Goal: Task Accomplishment & Management: Use online tool/utility

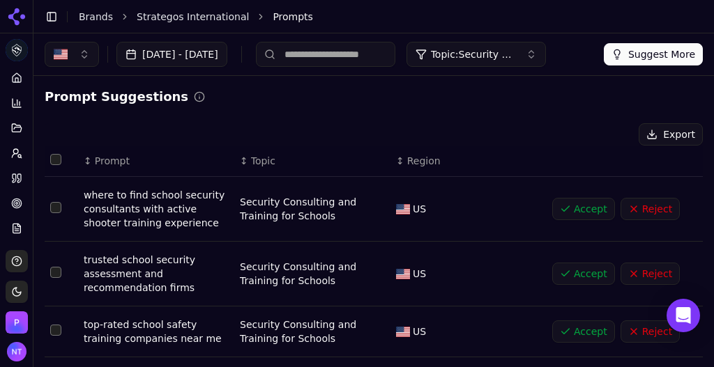
click at [105, 17] on link "Brands" at bounding box center [96, 16] width 34 height 11
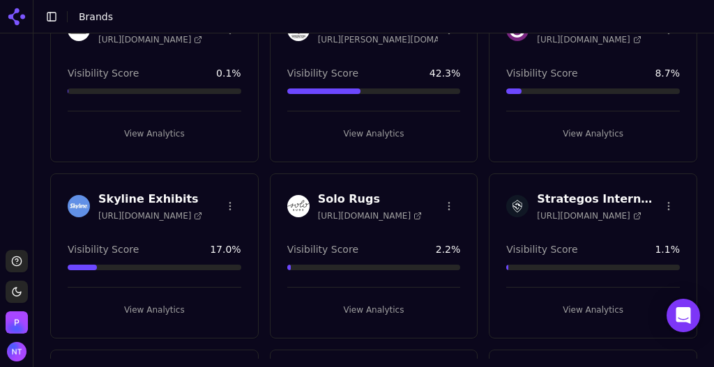
scroll to position [2750, 0]
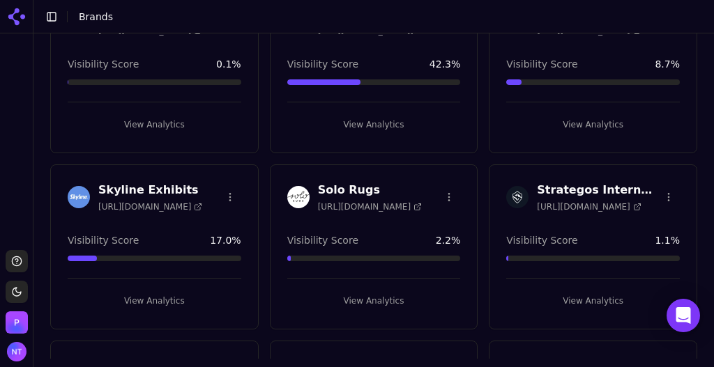
click at [583, 290] on button "View Analytics" at bounding box center [593, 301] width 174 height 22
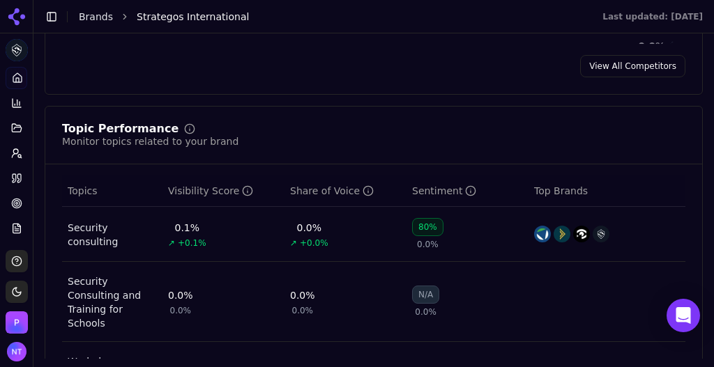
scroll to position [829, 0]
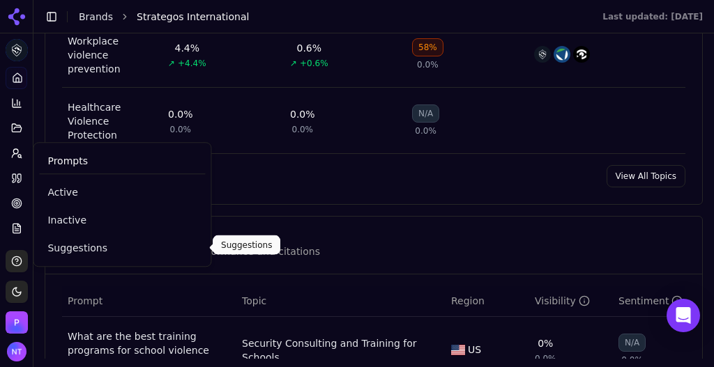
click at [71, 258] on link "Suggestions" at bounding box center [122, 248] width 166 height 25
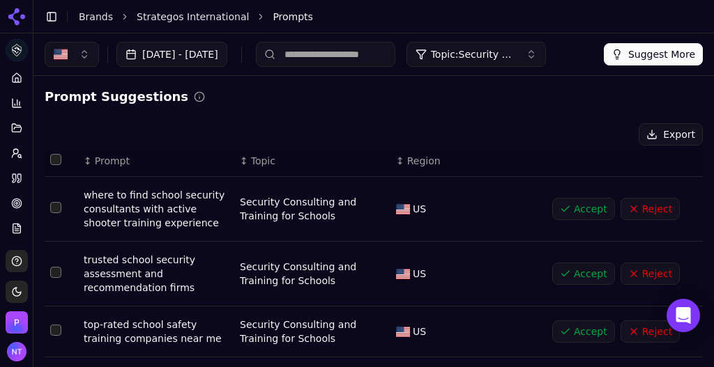
scroll to position [450, 0]
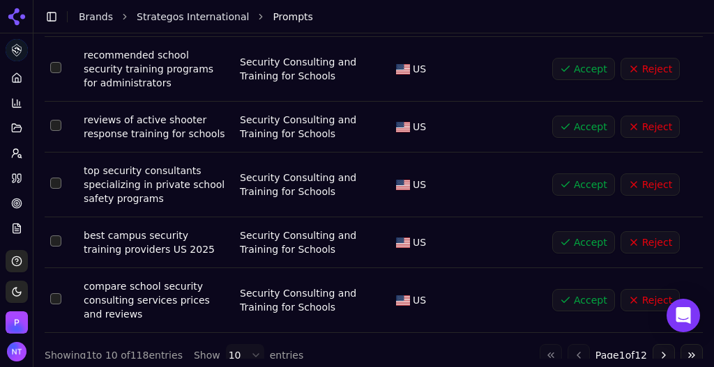
click at [232, 338] on html "Strategos International Platform Home Competition Topics Prompts Citations Opti…" at bounding box center [357, 183] width 714 height 367
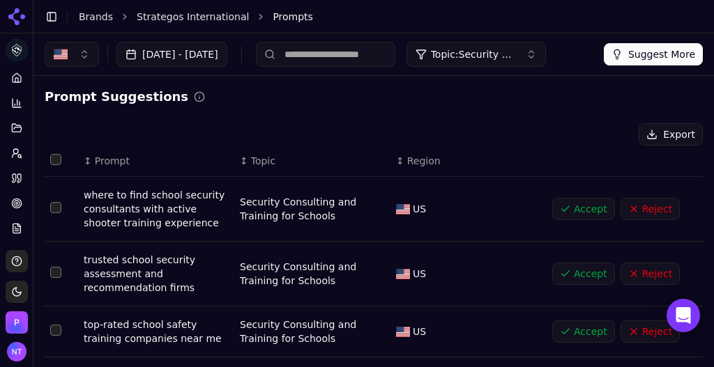
click at [569, 209] on button "Accept" at bounding box center [583, 209] width 63 height 22
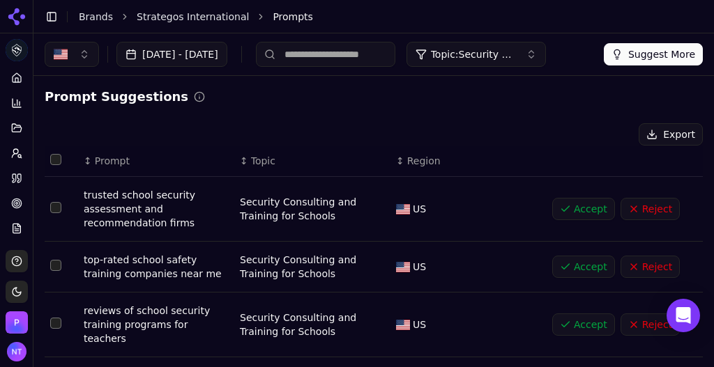
click at [569, 209] on button "Accept" at bounding box center [583, 209] width 63 height 22
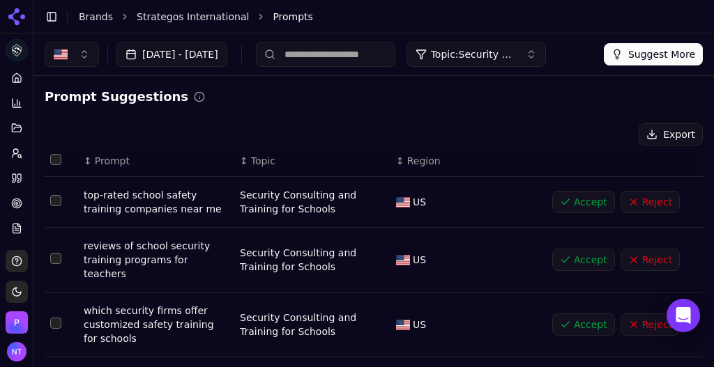
click at [569, 209] on button "Accept" at bounding box center [583, 202] width 63 height 22
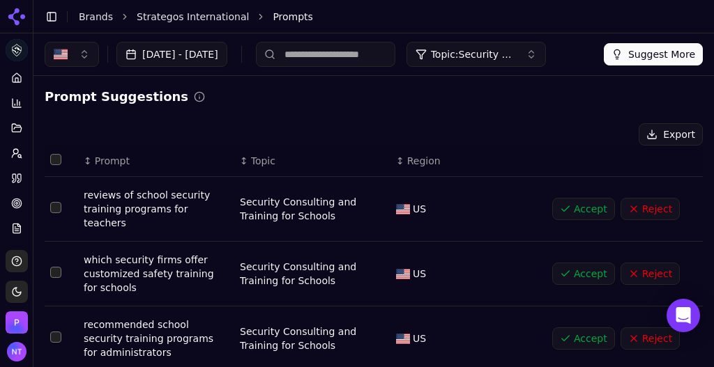
click at [569, 209] on button "Accept" at bounding box center [583, 209] width 63 height 22
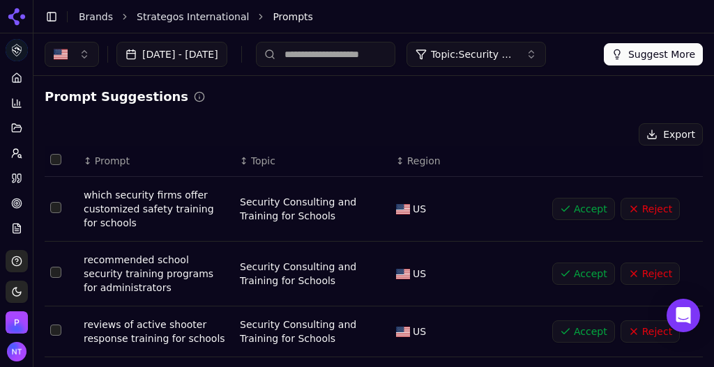
click at [569, 209] on button "Accept" at bounding box center [583, 209] width 63 height 22
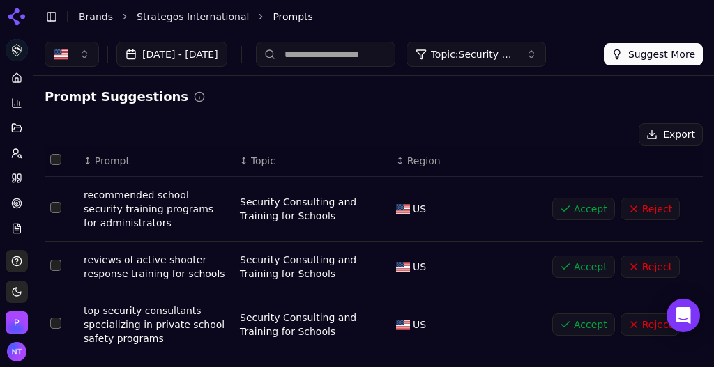
click at [569, 209] on button "Accept" at bounding box center [583, 209] width 63 height 22
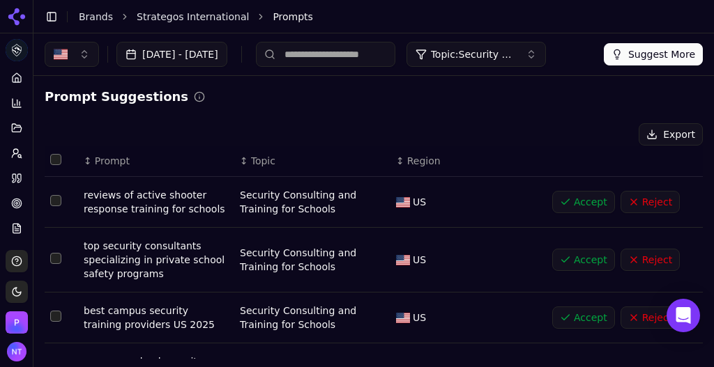
click at [569, 209] on button "Accept" at bounding box center [583, 202] width 63 height 22
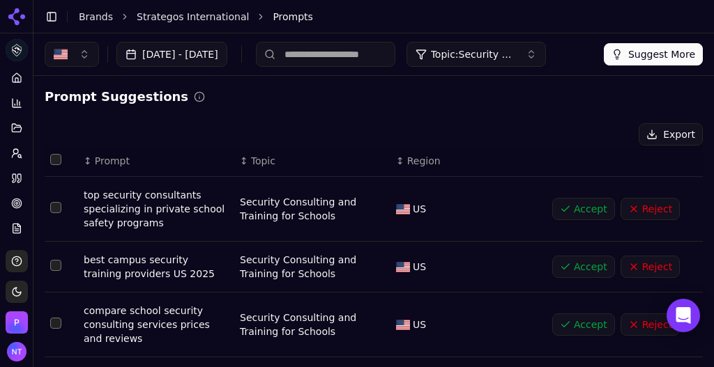
click at [569, 209] on button "Accept" at bounding box center [583, 209] width 63 height 22
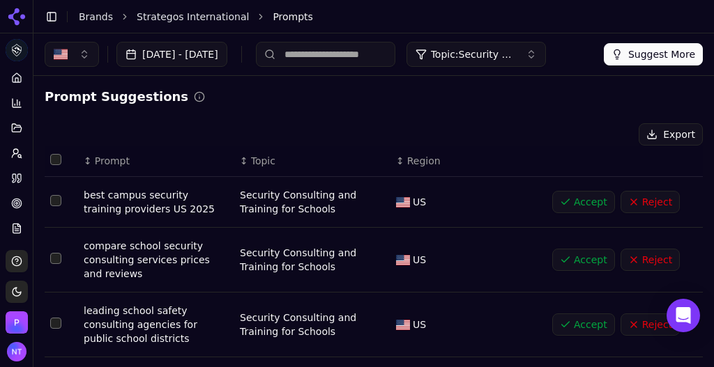
click at [569, 209] on button "Accept" at bounding box center [583, 202] width 63 height 22
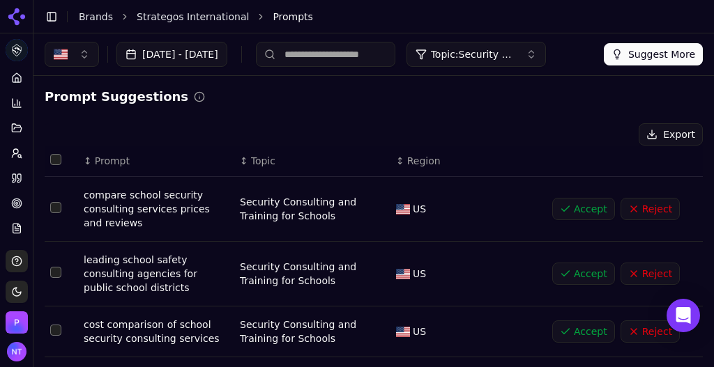
click at [567, 205] on button "Accept" at bounding box center [583, 209] width 63 height 22
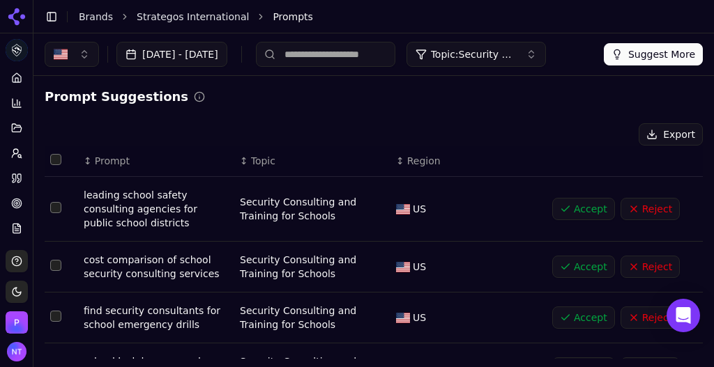
click at [567, 205] on button "Accept" at bounding box center [583, 209] width 63 height 22
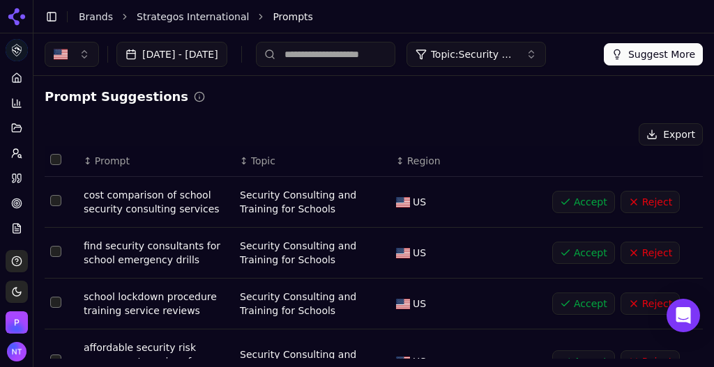
click at [567, 205] on button "Accept" at bounding box center [583, 202] width 63 height 22
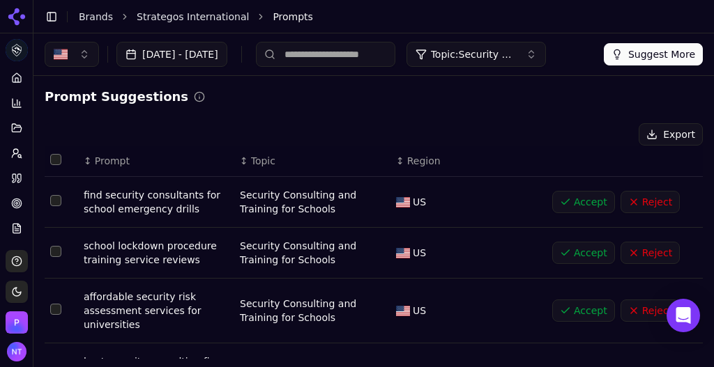
click at [567, 205] on button "Accept" at bounding box center [583, 202] width 63 height 22
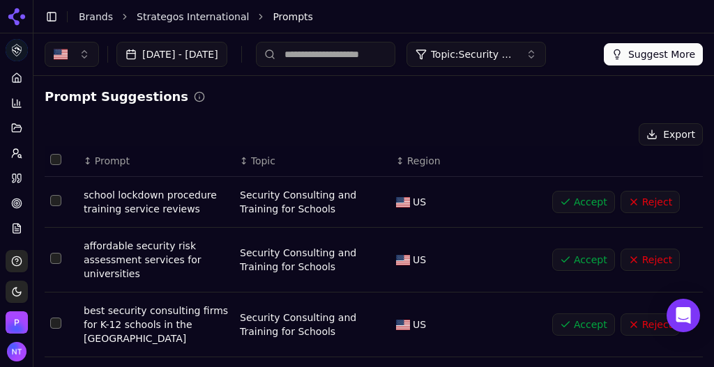
click at [567, 205] on button "Accept" at bounding box center [583, 202] width 63 height 22
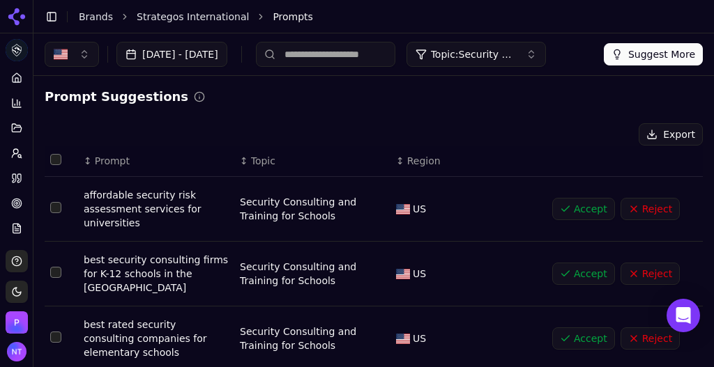
click at [567, 205] on button "Accept" at bounding box center [583, 209] width 63 height 22
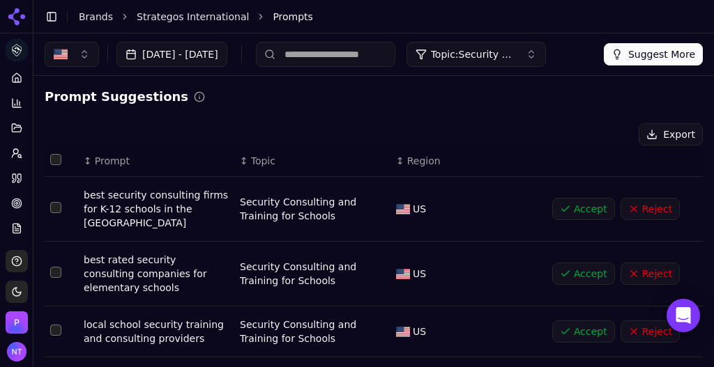
click at [567, 205] on button "Accept" at bounding box center [583, 209] width 63 height 22
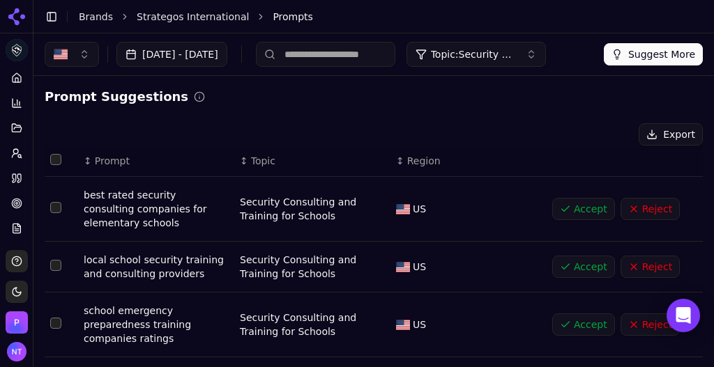
click at [567, 205] on button "Accept" at bounding box center [583, 209] width 63 height 22
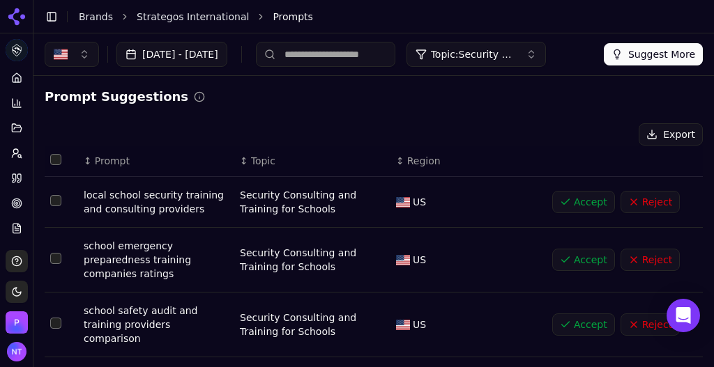
click at [567, 205] on button "Accept" at bounding box center [583, 202] width 63 height 22
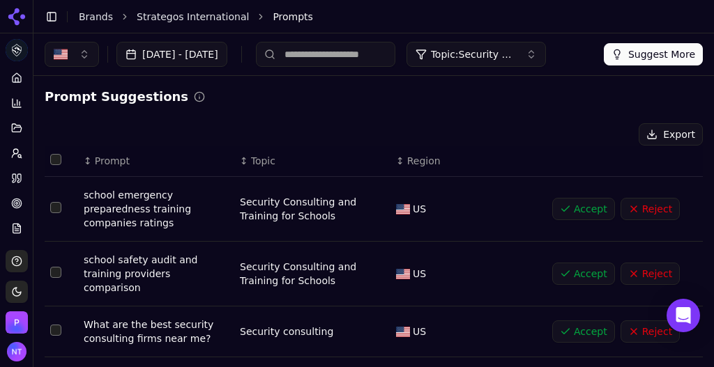
click at [567, 205] on button "Accept" at bounding box center [583, 209] width 63 height 22
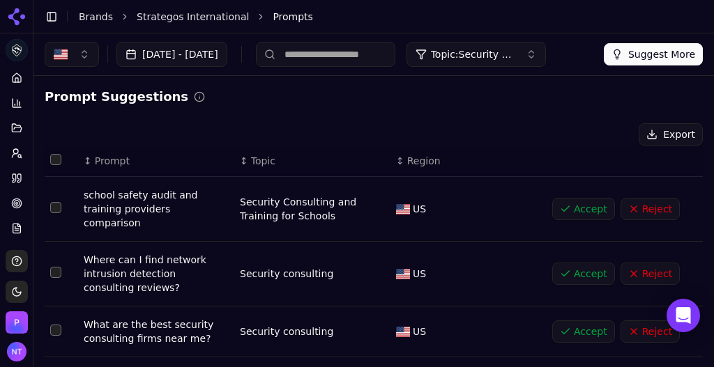
click at [567, 205] on button "Accept" at bounding box center [583, 209] width 63 height 22
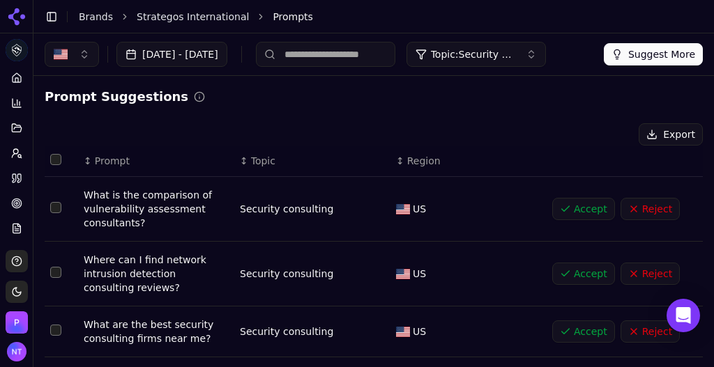
click at [567, 205] on button "Accept" at bounding box center [583, 209] width 63 height 22
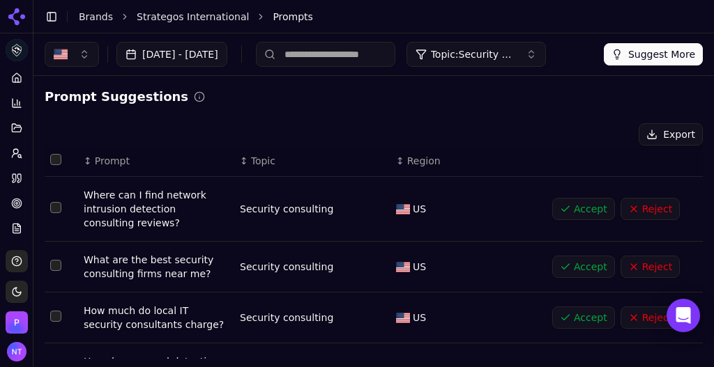
click at [514, 59] on span "Topic: Security Consulting and Training for Schools" at bounding box center [473, 54] width 84 height 14
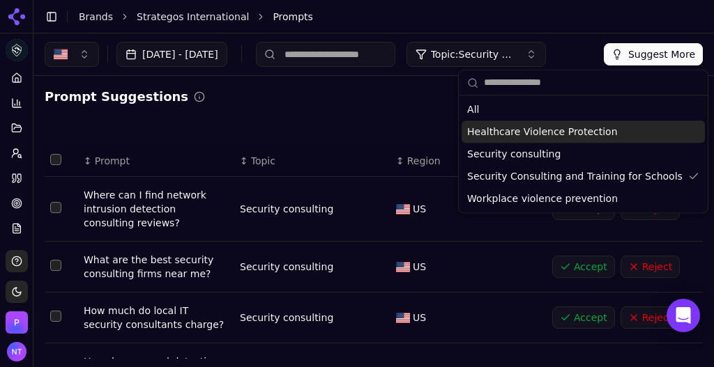
click at [528, 130] on span "Healthcare Violence Protection" at bounding box center [542, 132] width 150 height 14
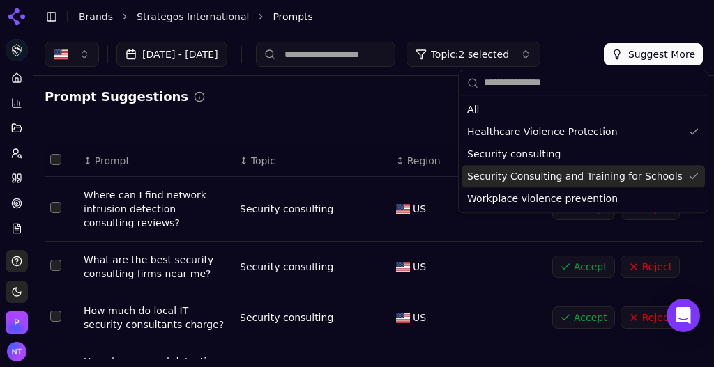
click at [519, 171] on span "Security Consulting and Training for Schools" at bounding box center [574, 176] width 215 height 14
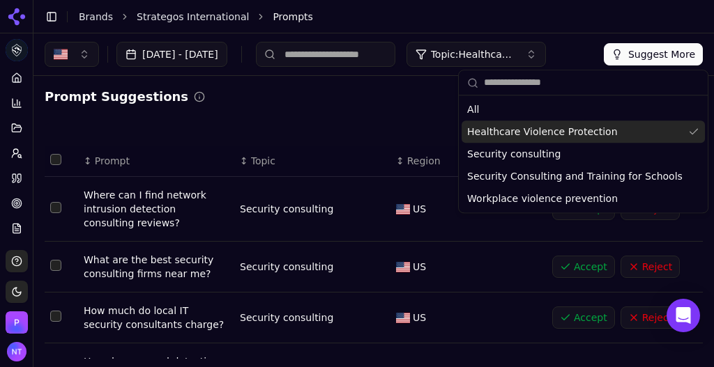
click at [367, 105] on div "Prompt Suggestions" at bounding box center [374, 97] width 658 height 20
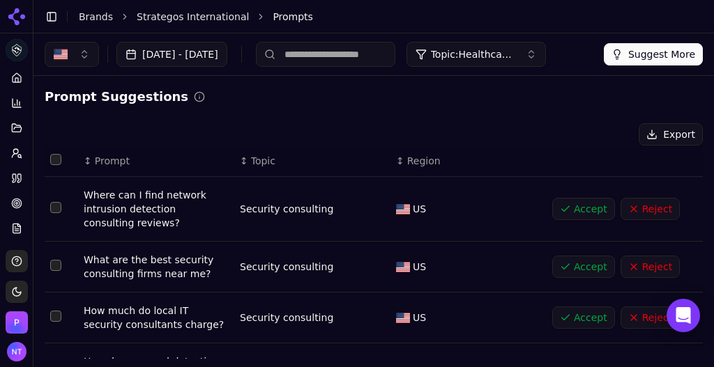
click at [622, 56] on button "Suggest More" at bounding box center [653, 54] width 99 height 22
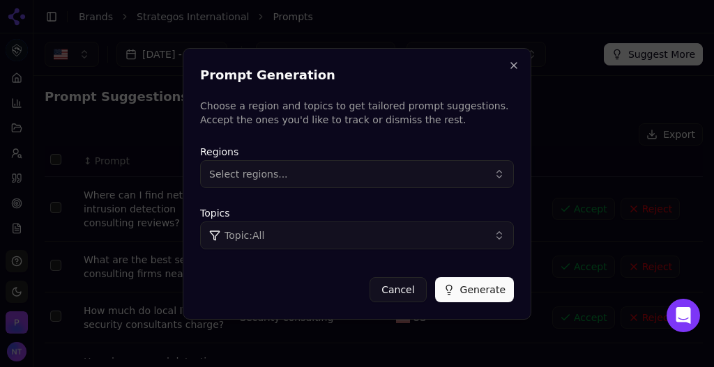
click at [350, 178] on button "Select regions..." at bounding box center [357, 174] width 314 height 28
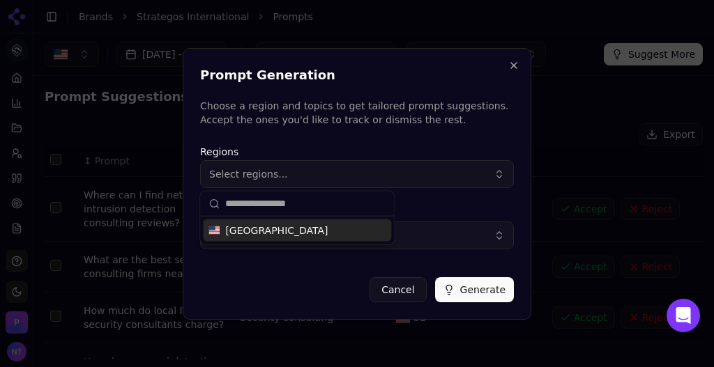
click at [309, 229] on div "[GEOGRAPHIC_DATA]" at bounding box center [297, 231] width 188 height 22
click at [408, 249] on div "Regions Topics Topic: All" at bounding box center [357, 196] width 314 height 117
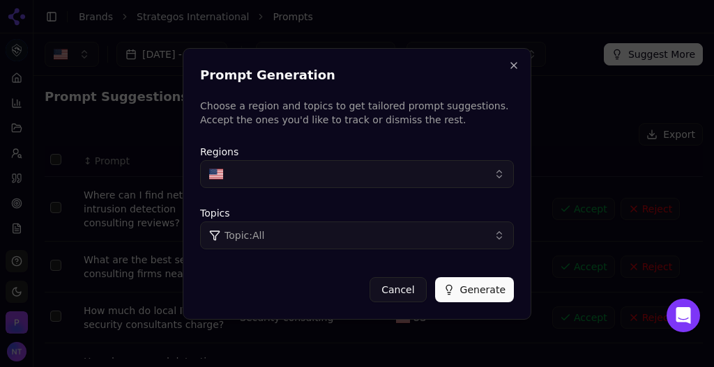
click at [413, 241] on button "Topic: All" at bounding box center [357, 236] width 314 height 28
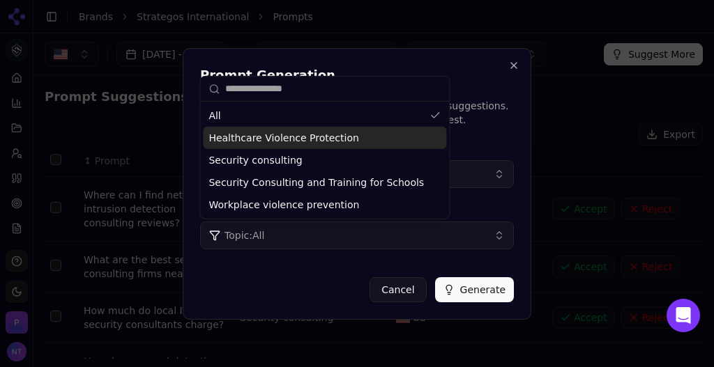
click at [342, 141] on div "Healthcare Violence Protection" at bounding box center [324, 138] width 243 height 22
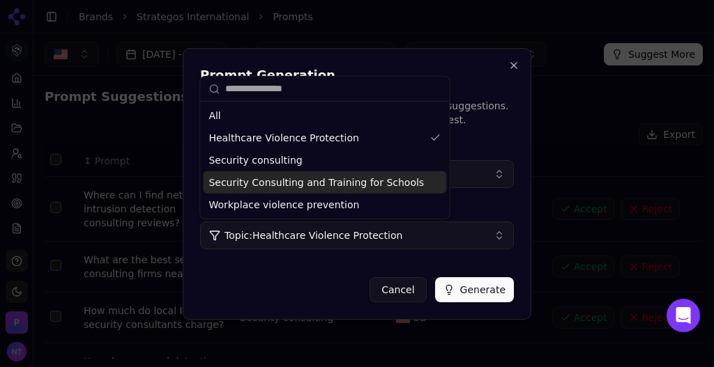
click at [469, 290] on button "Generate" at bounding box center [474, 289] width 79 height 25
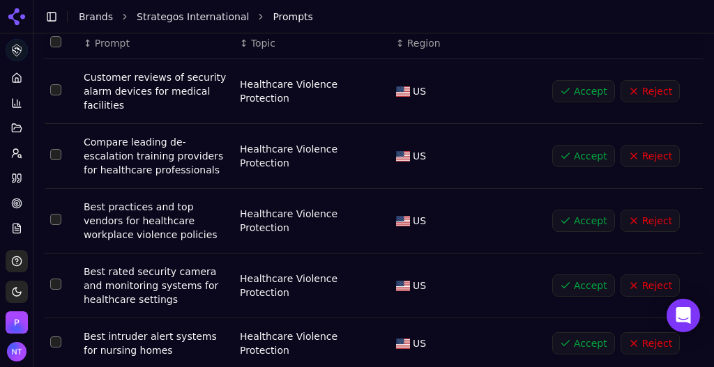
scroll to position [132, 0]
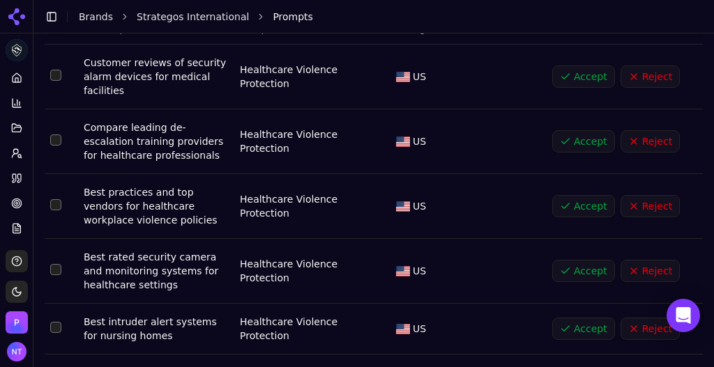
click at [578, 141] on button "Accept" at bounding box center [583, 141] width 63 height 22
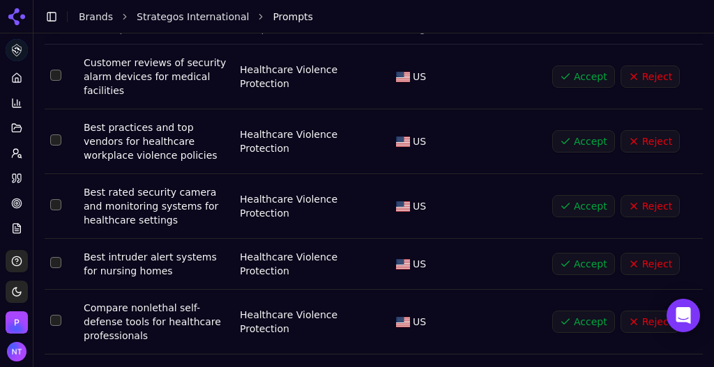
click at [578, 141] on button "Accept" at bounding box center [583, 141] width 63 height 22
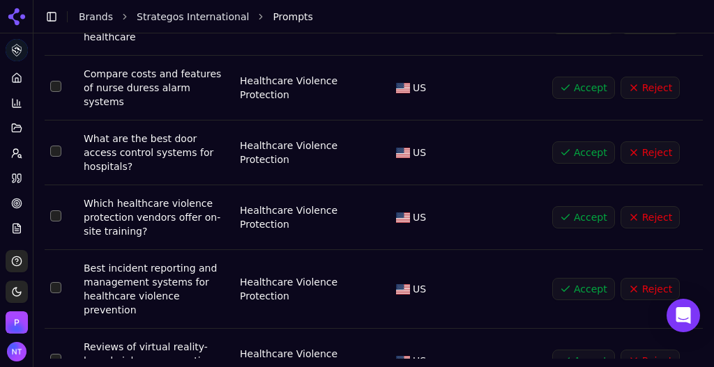
scroll to position [443, 0]
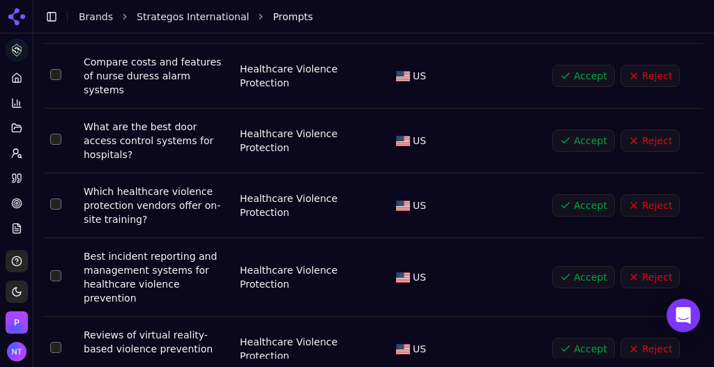
click at [569, 194] on button "Accept" at bounding box center [583, 205] width 63 height 22
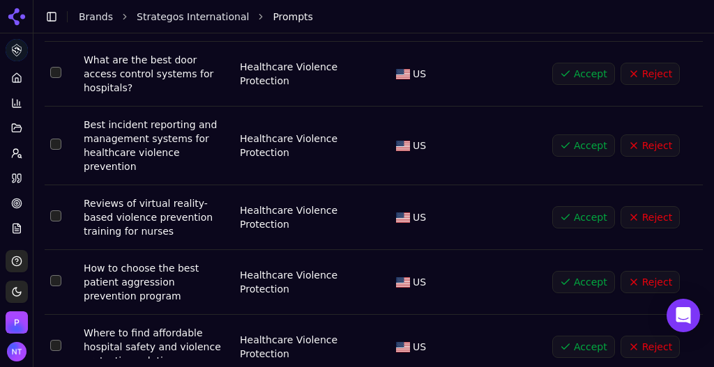
scroll to position [533, 0]
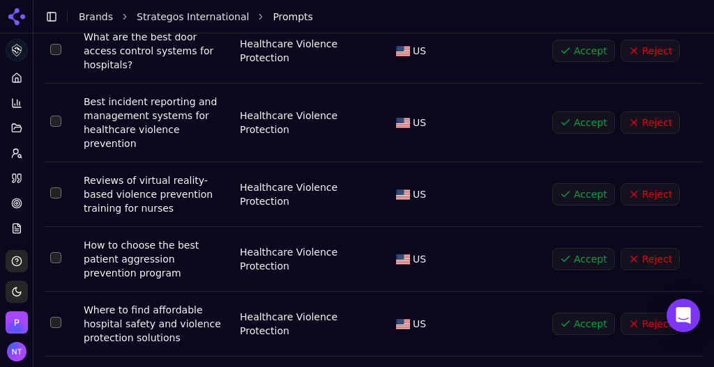
click at [578, 248] on button "Accept" at bounding box center [583, 259] width 63 height 22
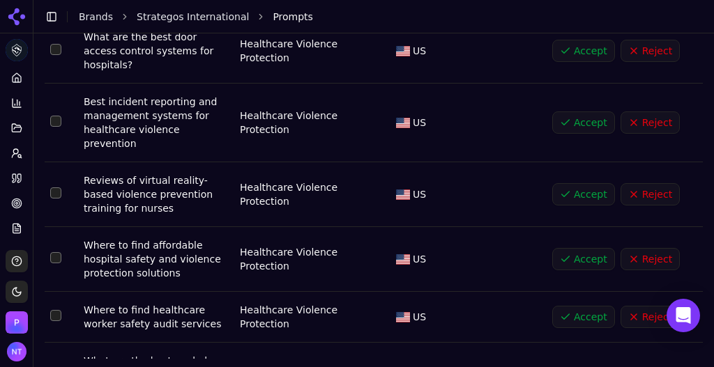
click at [567, 248] on button "Accept" at bounding box center [583, 259] width 63 height 22
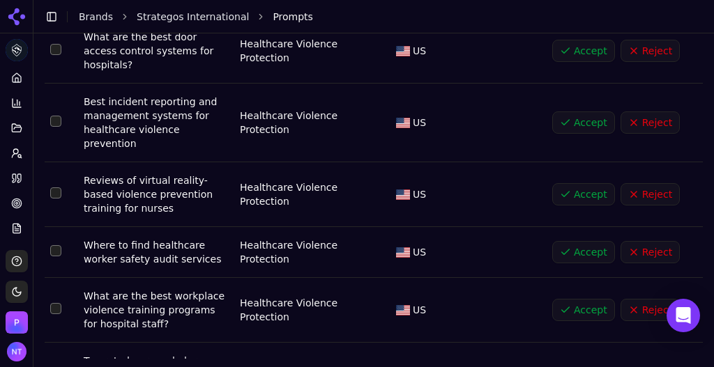
click at [562, 299] on button "Accept" at bounding box center [583, 310] width 63 height 22
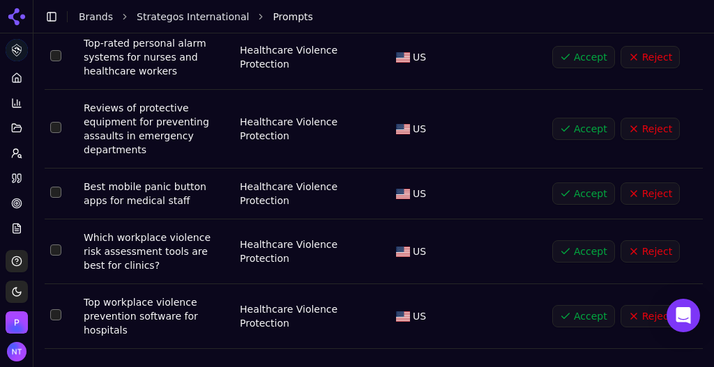
scroll to position [791, 0]
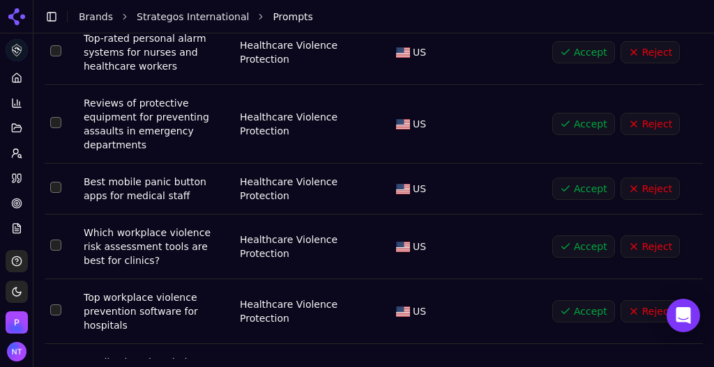
click at [564, 300] on button "Accept" at bounding box center [583, 311] width 63 height 22
click at [572, 300] on button "Accept" at bounding box center [583, 311] width 63 height 22
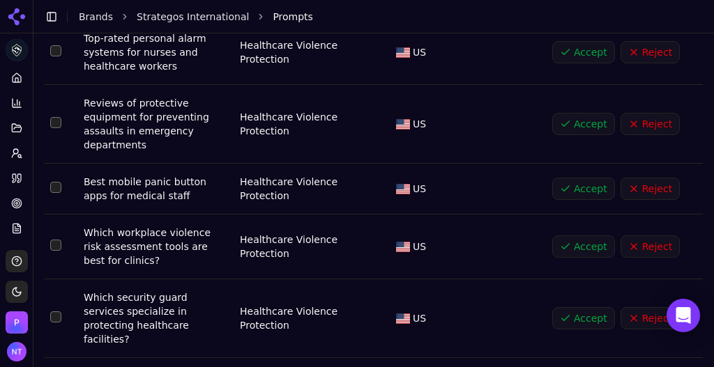
click at [576, 307] on button "Accept" at bounding box center [583, 318] width 63 height 22
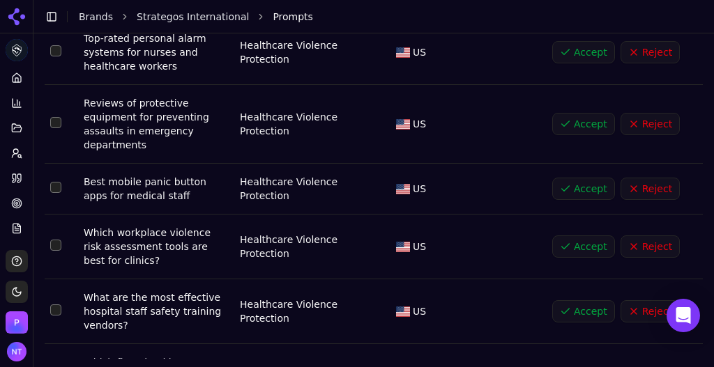
click at [576, 300] on button "Accept" at bounding box center [583, 311] width 63 height 22
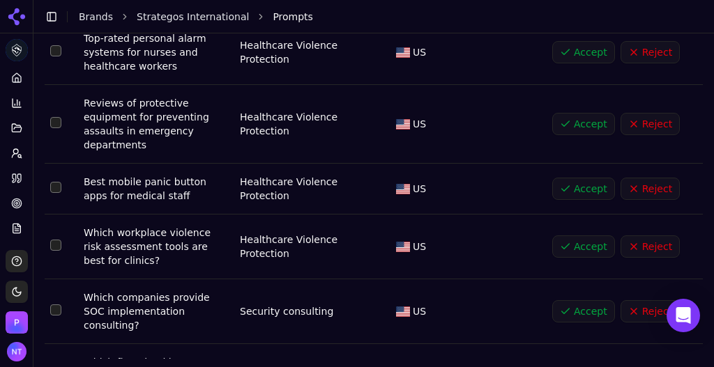
click at [569, 300] on button "Accept" at bounding box center [583, 311] width 63 height 22
click at [572, 236] on button "Accept" at bounding box center [583, 247] width 63 height 22
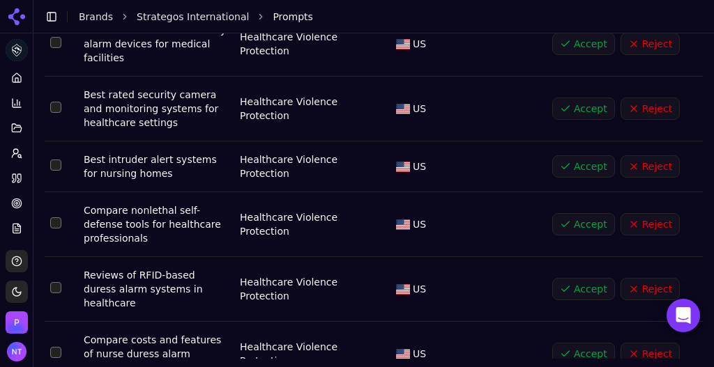
scroll to position [0, 0]
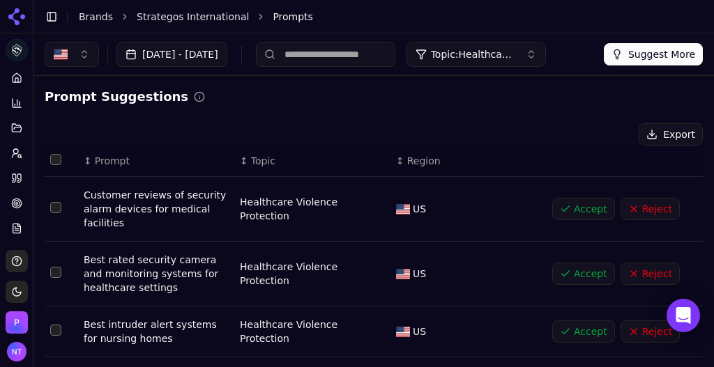
click at [105, 15] on link "Brands" at bounding box center [96, 16] width 34 height 11
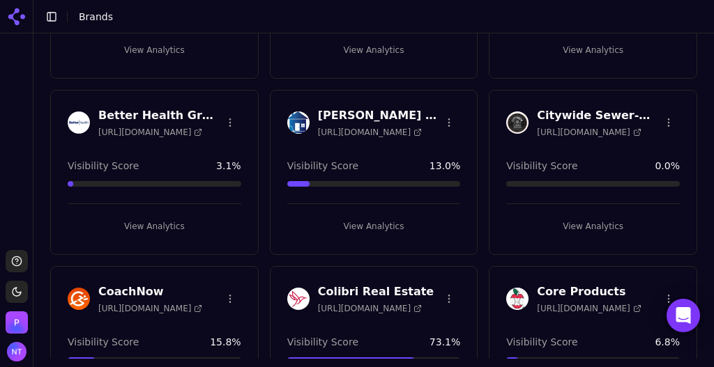
scroll to position [369, 0]
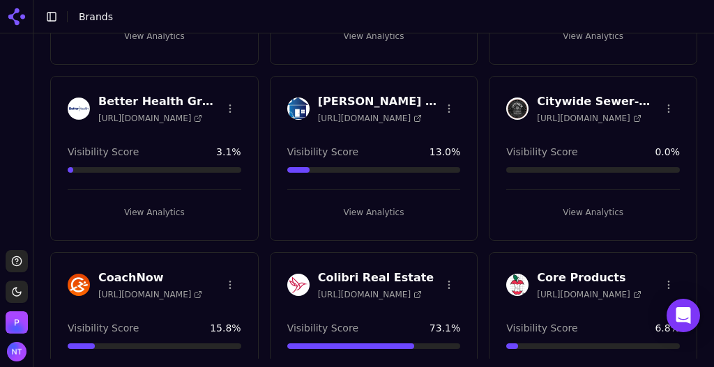
click at [597, 208] on button "View Analytics" at bounding box center [593, 212] width 174 height 22
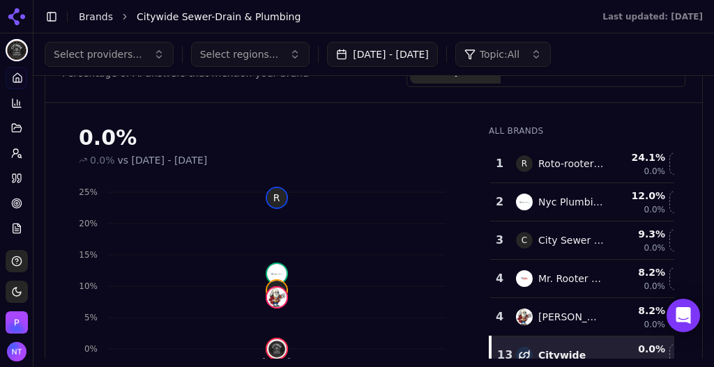
scroll to position [111, 0]
